Goal: Information Seeking & Learning: Find specific fact

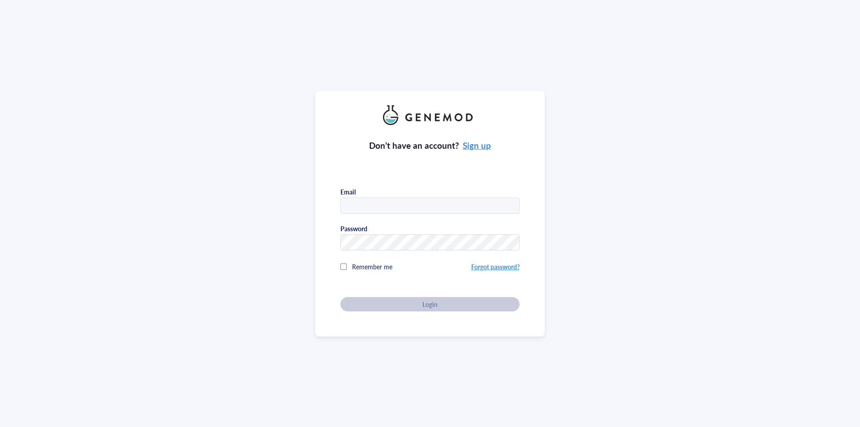
click at [386, 202] on input "text" at bounding box center [430, 206] width 178 height 16
type input "[PERSON_NAME][EMAIL_ADDRESS][DOMAIN_NAME]"
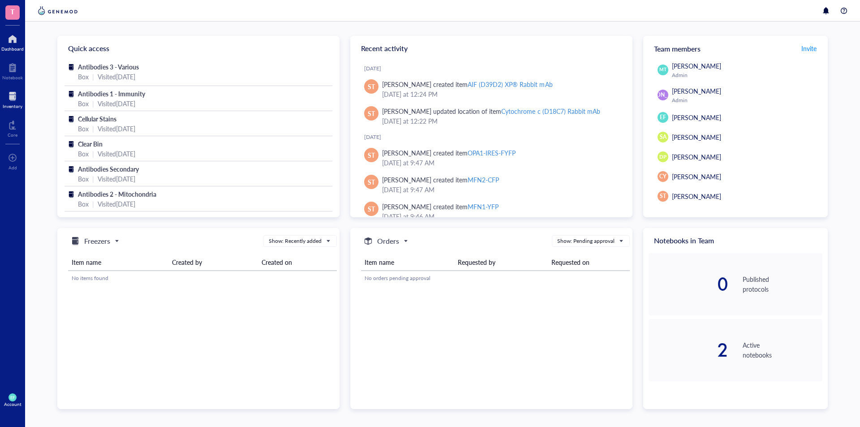
click at [9, 94] on div at bounding box center [13, 96] width 20 height 14
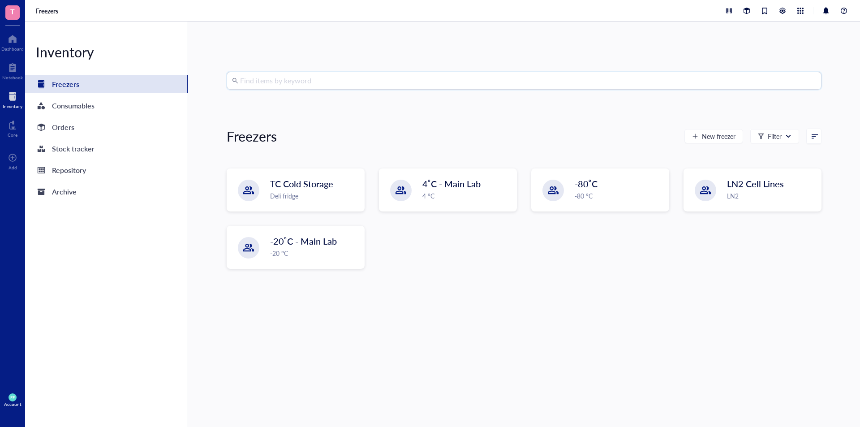
click at [287, 79] on input "search" at bounding box center [528, 80] width 576 height 17
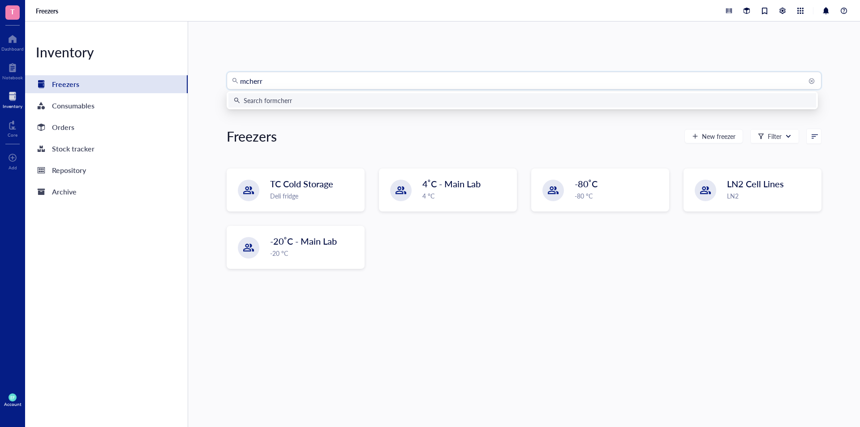
type input "mcherry"
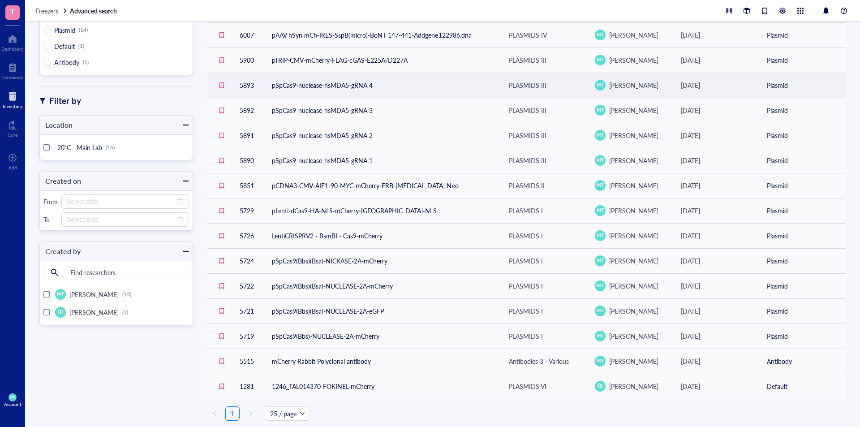
scroll to position [86, 0]
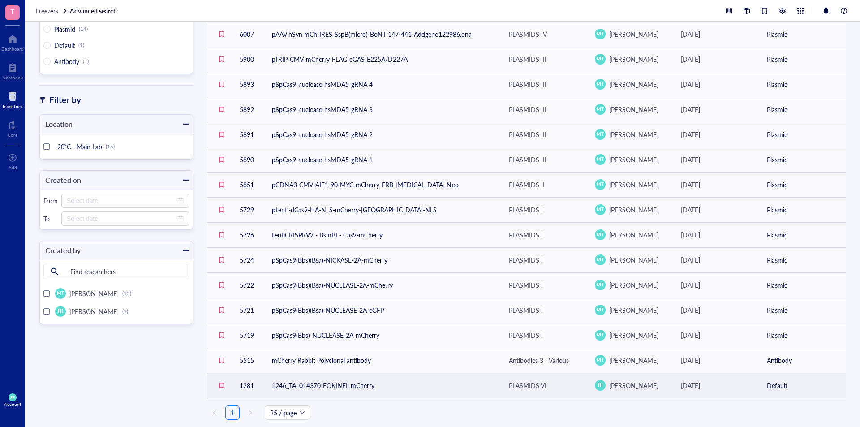
click at [395, 381] on td "1246_TAL014370-FOKINEL-mCherry" at bounding box center [383, 385] width 237 height 25
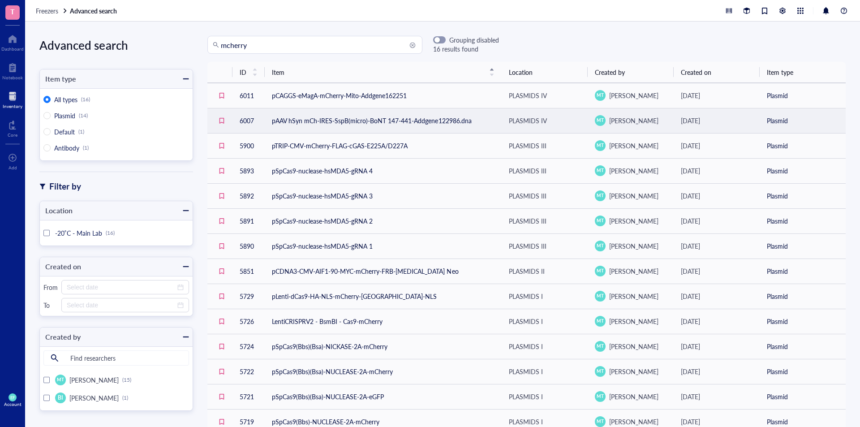
click at [352, 122] on td "pAAV hSyn mCh-IRES-SspB(micro)-BoNT 147-441-Addgene122986.dna" at bounding box center [383, 120] width 237 height 25
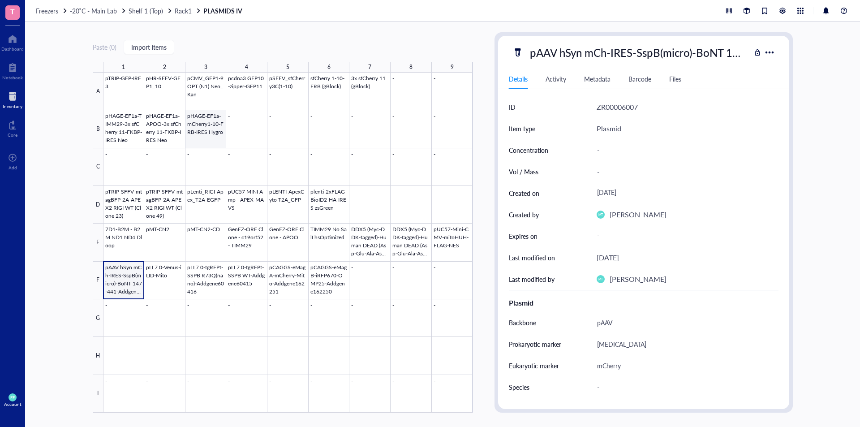
click at [212, 137] on div at bounding box center [288, 243] width 370 height 340
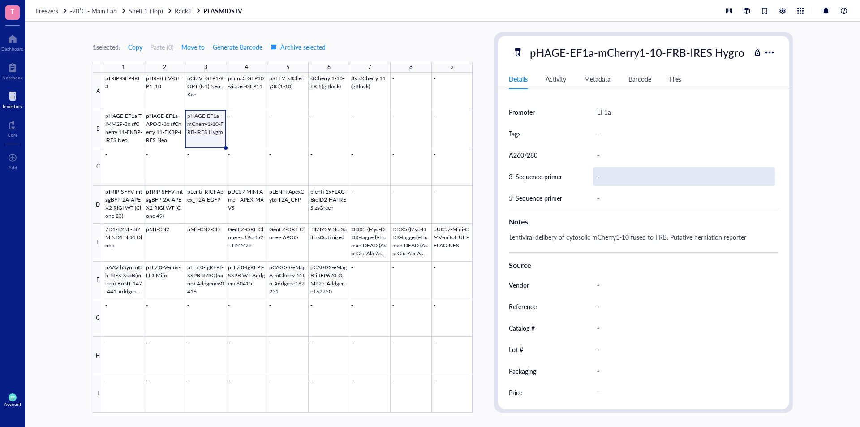
scroll to position [319, 0]
click at [176, 140] on div at bounding box center [288, 243] width 370 height 340
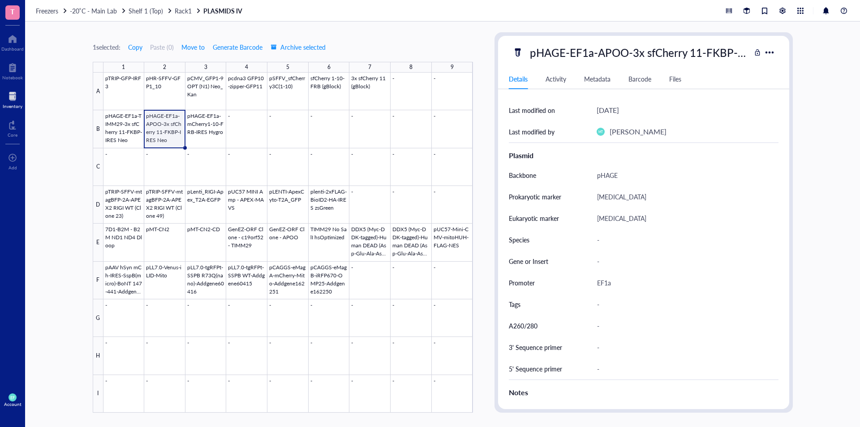
scroll to position [140, 0]
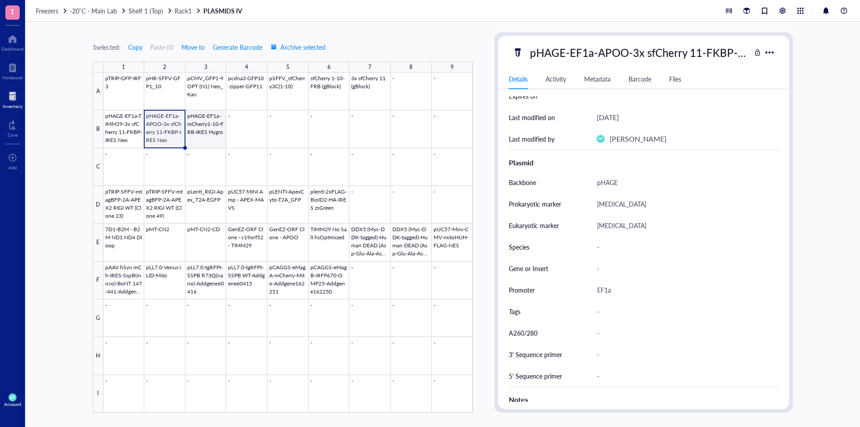
click at [202, 123] on div at bounding box center [288, 243] width 370 height 340
click at [122, 133] on div at bounding box center [288, 243] width 370 height 340
click at [191, 129] on div at bounding box center [288, 243] width 370 height 340
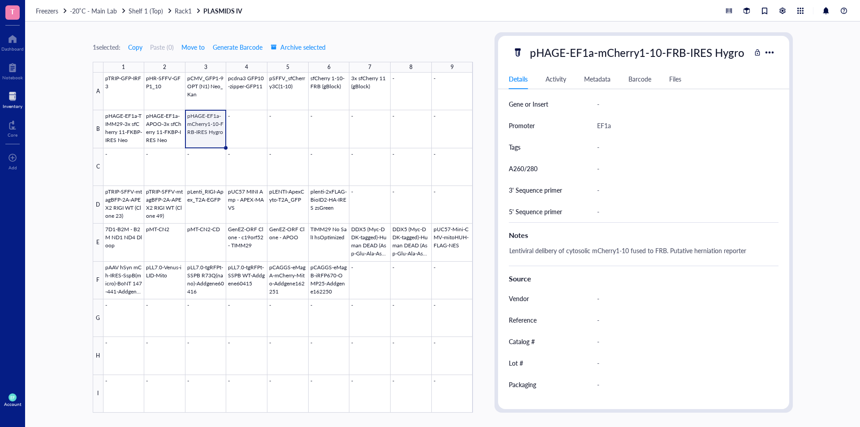
scroll to position [319, 0]
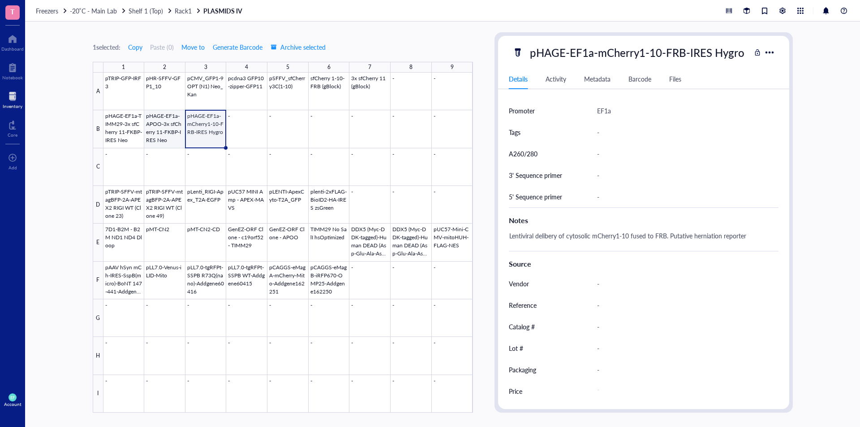
click at [168, 136] on div at bounding box center [288, 243] width 370 height 340
click at [130, 135] on div at bounding box center [288, 243] width 370 height 340
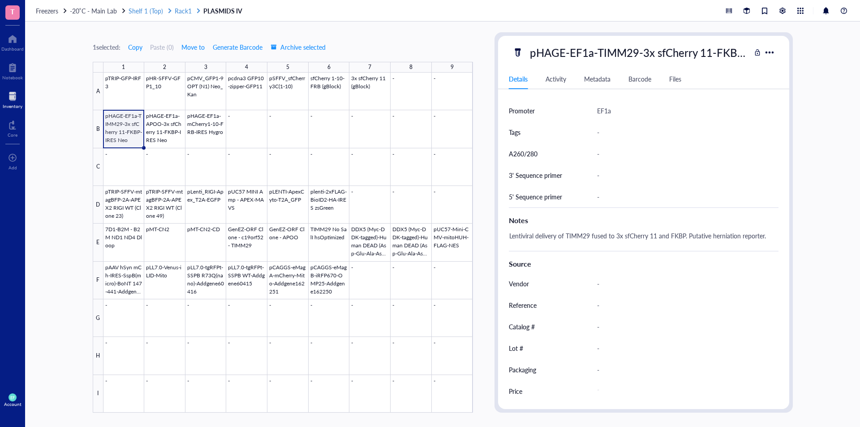
click at [189, 11] on span "Rack1" at bounding box center [183, 10] width 17 height 9
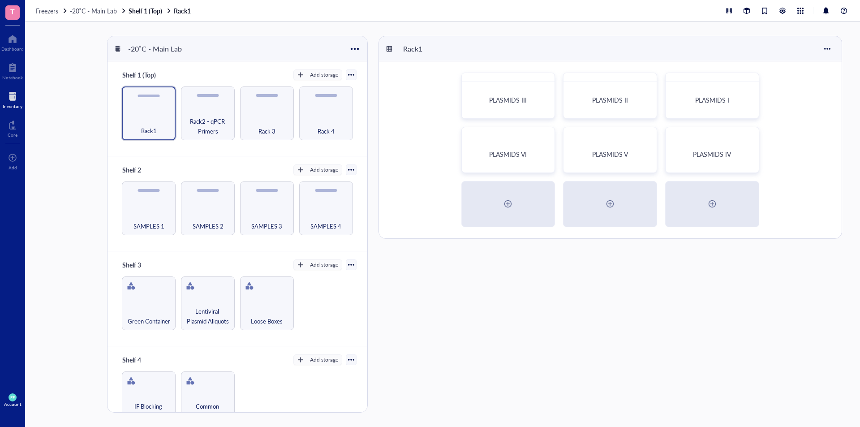
click at [9, 100] on div at bounding box center [13, 96] width 20 height 14
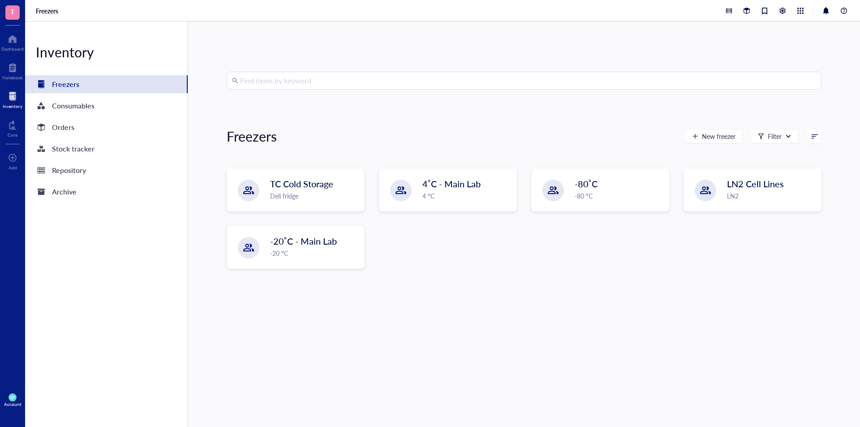
click at [318, 80] on input "search" at bounding box center [528, 80] width 576 height 17
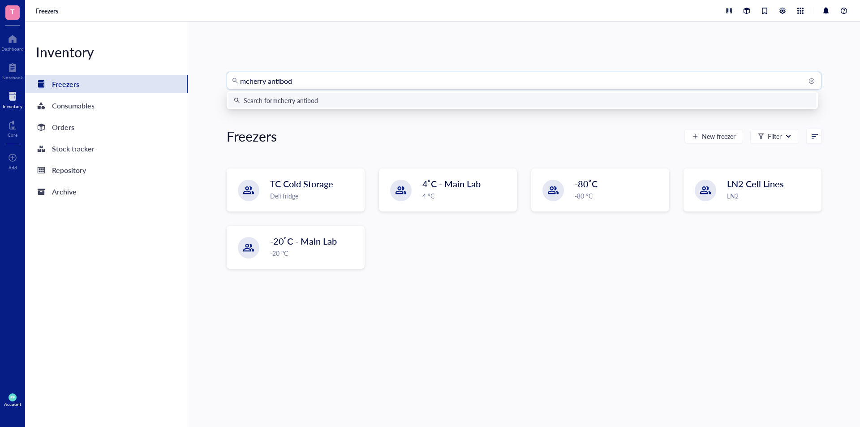
type input "mcherry antibody"
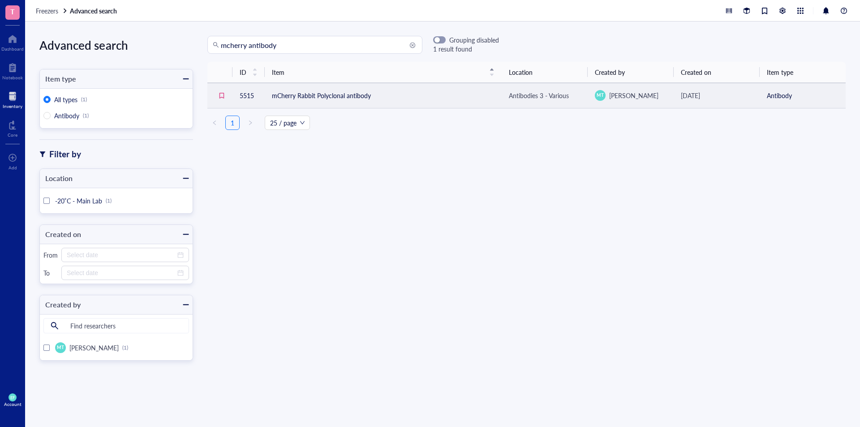
click at [375, 95] on td "mCherry Rabbit Polyclonal antibody" at bounding box center [383, 95] width 237 height 25
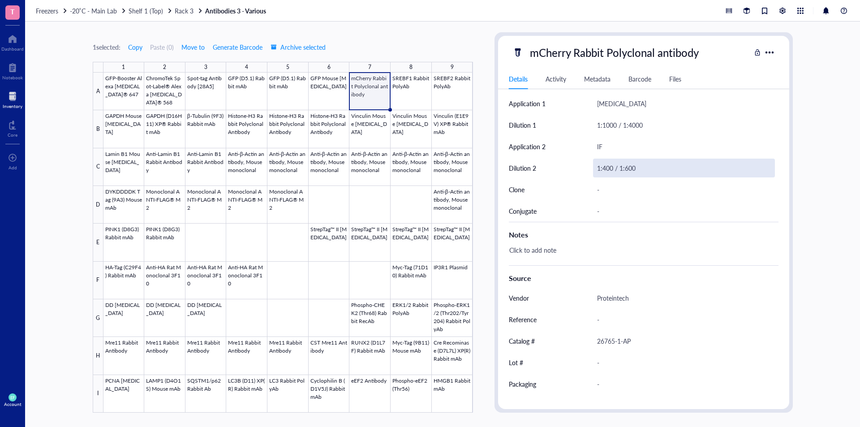
scroll to position [298, 0]
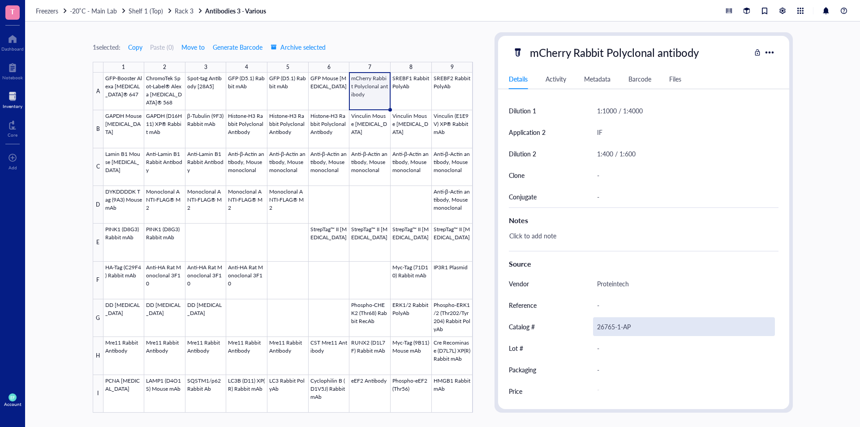
click at [600, 327] on div "26765-1-AP" at bounding box center [684, 326] width 182 height 19
drag, startPoint x: 632, startPoint y: 326, endPoint x: 551, endPoint y: 327, distance: 80.2
click at [551, 327] on div "Catalog # 26765-1-AP" at bounding box center [644, 326] width 270 height 21
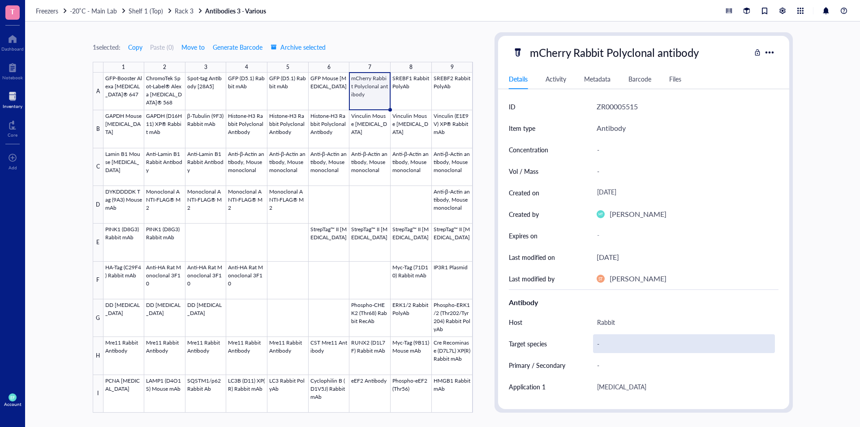
scroll to position [0, 0]
click at [813, 61] on div "1 selected: Copy Paste ( 0 ) Move to Generate Barcode Archive selected 1 2 3 4 …" at bounding box center [442, 223] width 835 height 405
